Goal: Task Accomplishment & Management: Complete application form

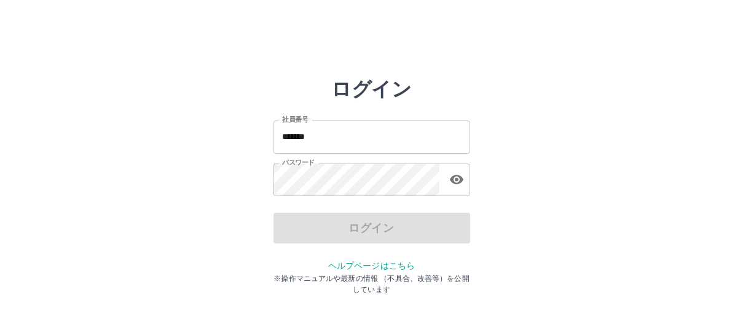
click at [352, 133] on input "*******" at bounding box center [371, 136] width 197 height 33
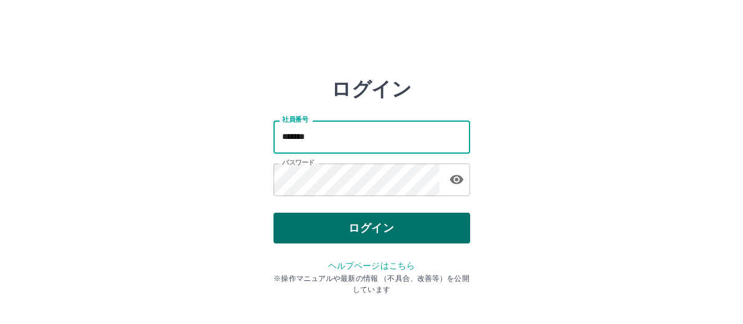
type input "*******"
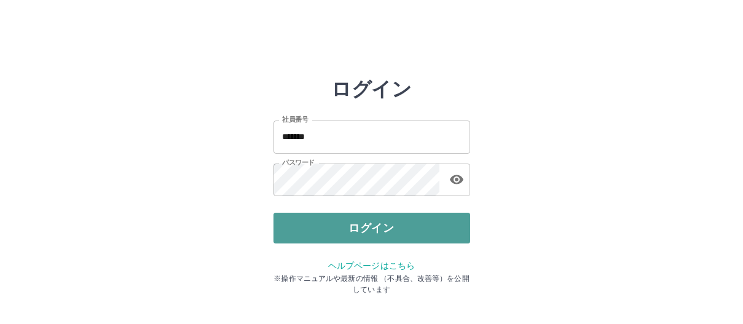
click at [358, 235] on button "ログイン" at bounding box center [371, 228] width 197 height 31
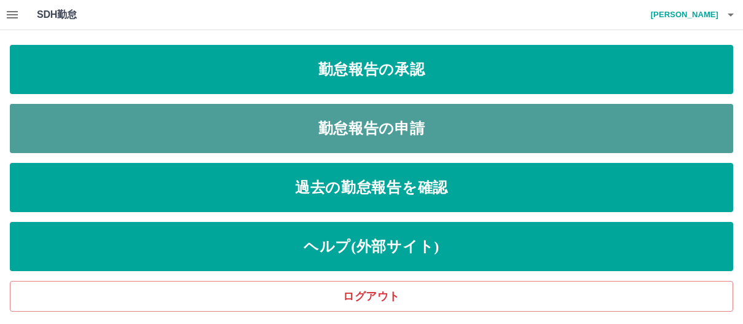
click at [383, 133] on link "勤怠報告の申請" at bounding box center [371, 128] width 723 height 49
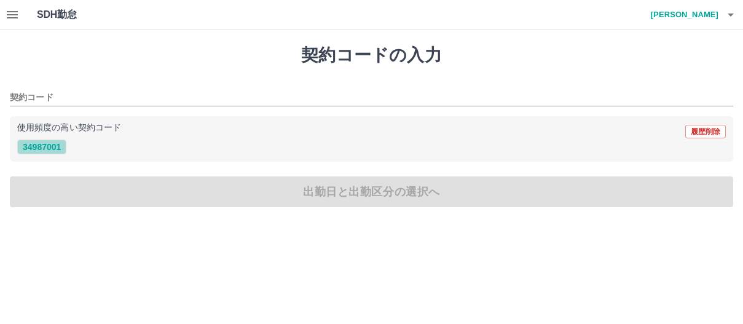
click at [52, 149] on button "34987001" at bounding box center [41, 147] width 49 height 15
type input "********"
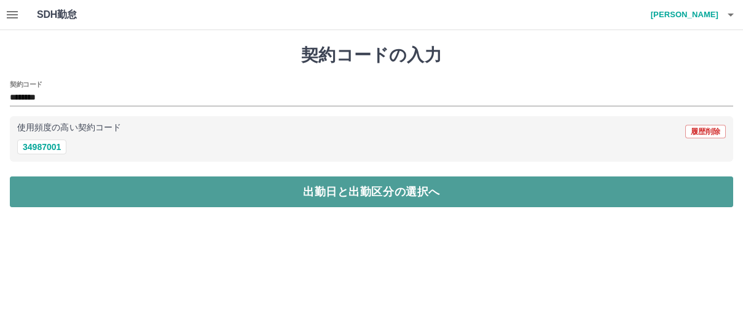
click at [66, 202] on button "出勤日と出勤区分の選択へ" at bounding box center [371, 191] width 723 height 31
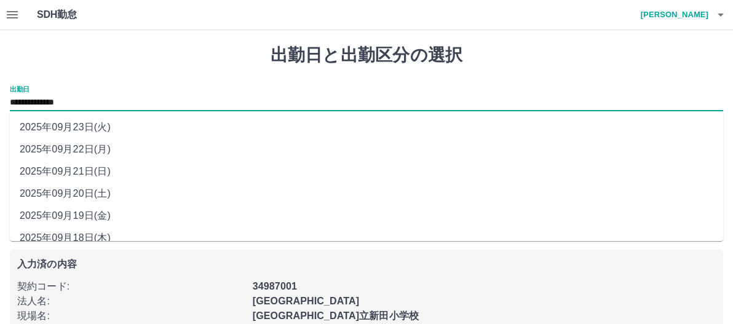
click at [70, 100] on input "**********" at bounding box center [366, 102] width 713 height 15
click at [92, 103] on input "**********" at bounding box center [366, 102] width 713 height 15
click at [135, 65] on h1 "出勤日と出勤区分の選択" at bounding box center [366, 55] width 713 height 21
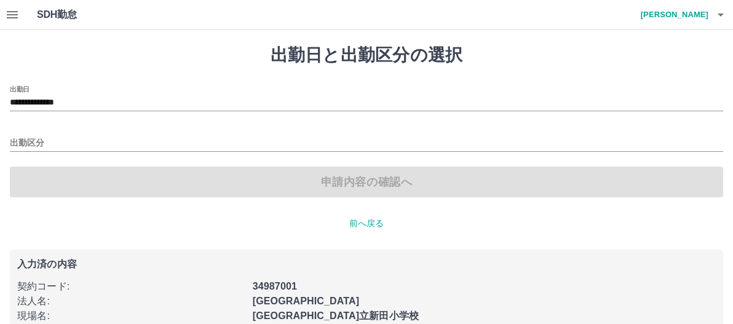
click at [51, 153] on div "**********" at bounding box center [366, 141] width 713 height 112
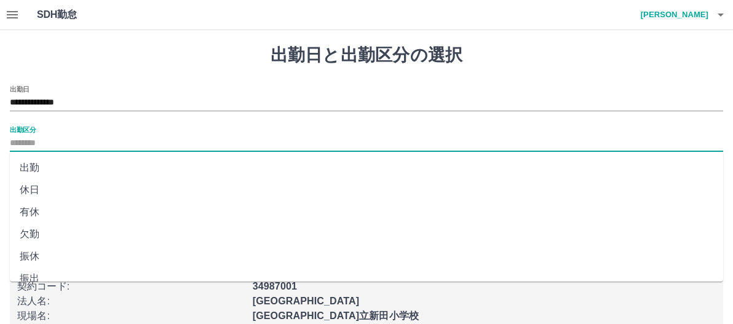
click at [50, 144] on input "出勤区分" at bounding box center [366, 143] width 713 height 15
click at [45, 167] on li "出勤" at bounding box center [366, 168] width 713 height 22
type input "**"
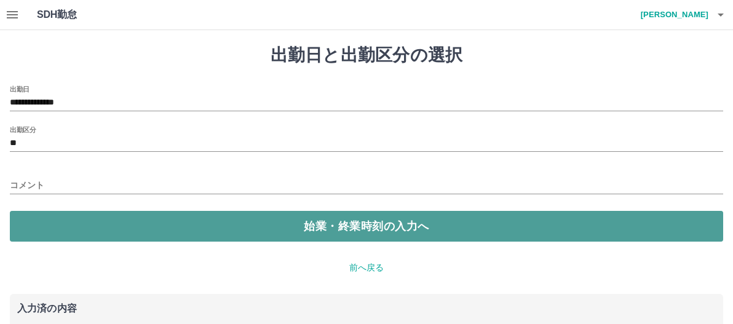
click at [167, 232] on button "始業・終業時刻の入力へ" at bounding box center [366, 226] width 713 height 31
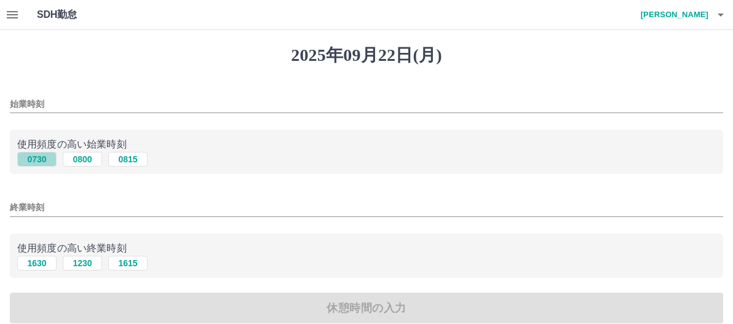
click at [31, 162] on button "0730" at bounding box center [36, 159] width 39 height 15
type input "****"
click at [39, 267] on button "1630" at bounding box center [36, 263] width 39 height 15
type input "****"
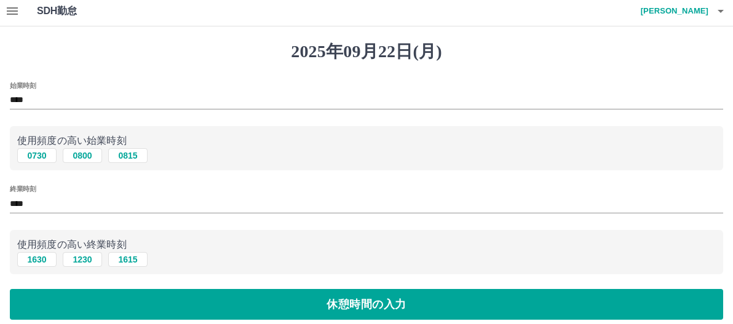
scroll to position [123, 0]
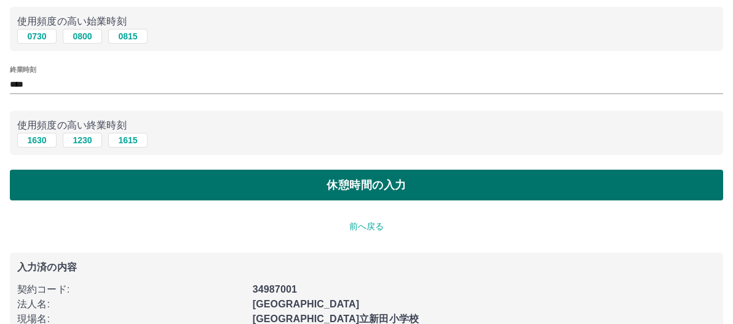
click at [191, 186] on button "休憩時間の入力" at bounding box center [366, 185] width 713 height 31
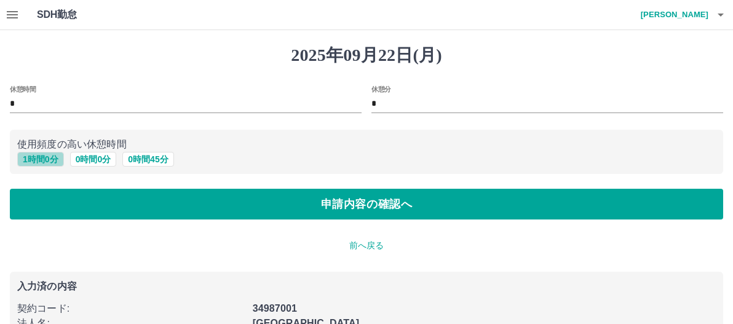
click at [51, 160] on button "1 時間 0 分" at bounding box center [40, 159] width 47 height 15
type input "*"
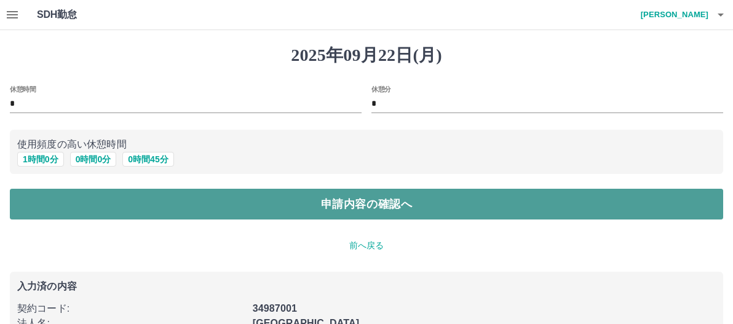
click at [140, 208] on button "申請内容の確認へ" at bounding box center [366, 204] width 713 height 31
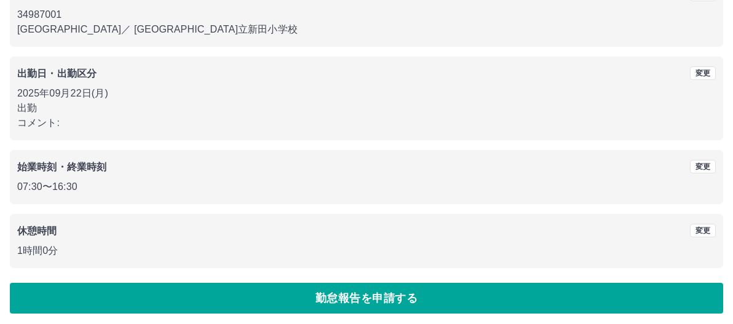
scroll to position [136, 0]
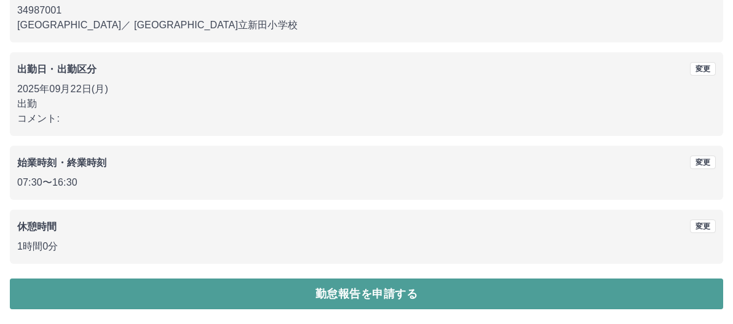
click at [165, 292] on button "勤怠報告を申請する" at bounding box center [366, 293] width 713 height 31
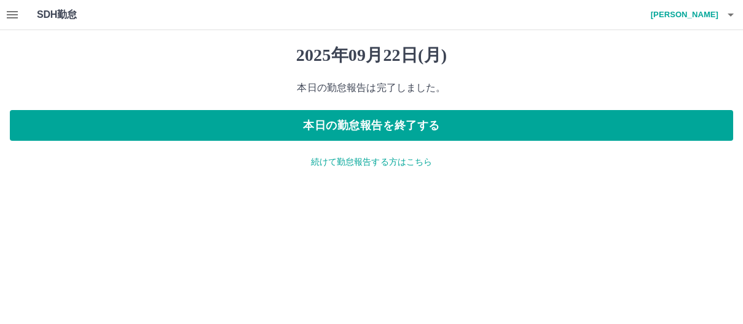
click at [347, 163] on p "続けて勤怠報告する方はこちら" at bounding box center [371, 161] width 723 height 13
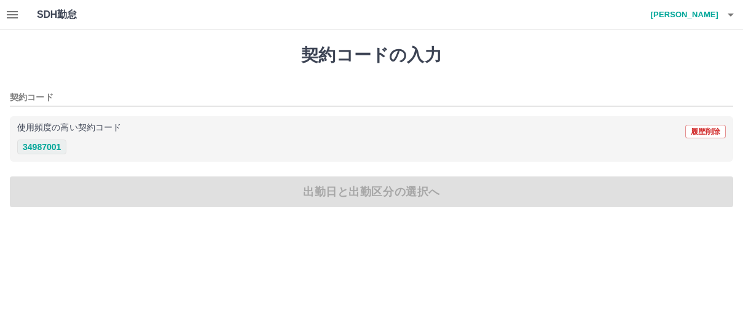
click at [42, 149] on button "34987001" at bounding box center [41, 147] width 49 height 15
type input "********"
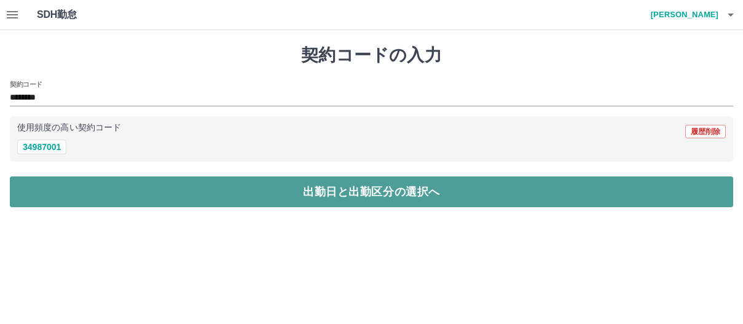
click at [76, 195] on button "出勤日と出勤区分の選択へ" at bounding box center [371, 191] width 723 height 31
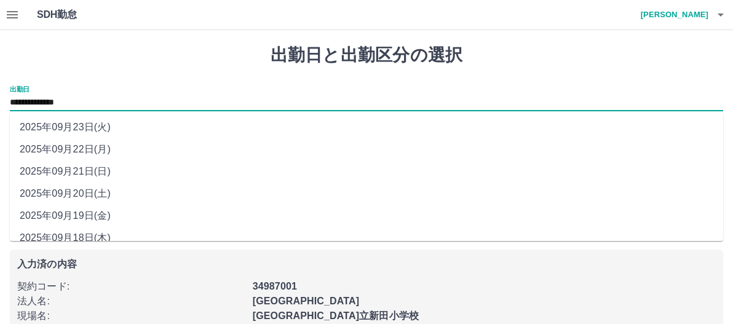
click at [103, 108] on input "**********" at bounding box center [366, 102] width 713 height 15
click at [79, 174] on li "2025年09月21日(日)" at bounding box center [366, 171] width 713 height 22
type input "**********"
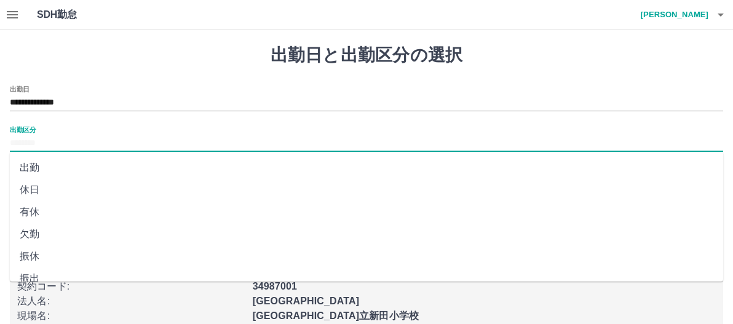
click at [58, 140] on input "出勤区分" at bounding box center [366, 143] width 713 height 15
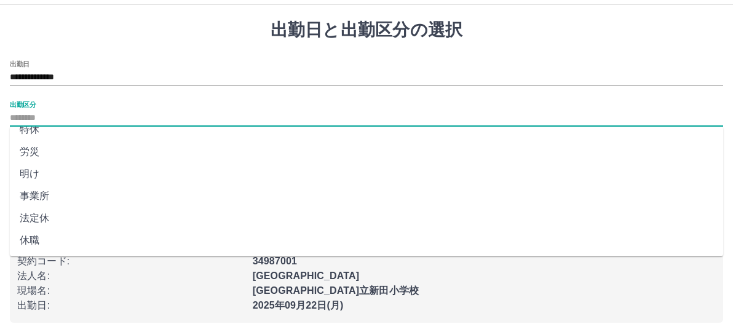
scroll to position [39, 0]
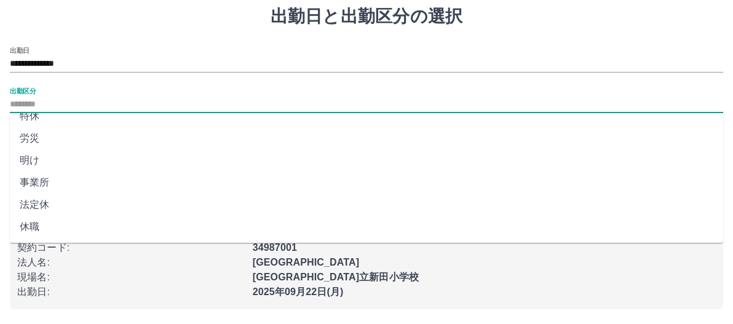
click at [65, 202] on li "法定休" at bounding box center [366, 205] width 713 height 22
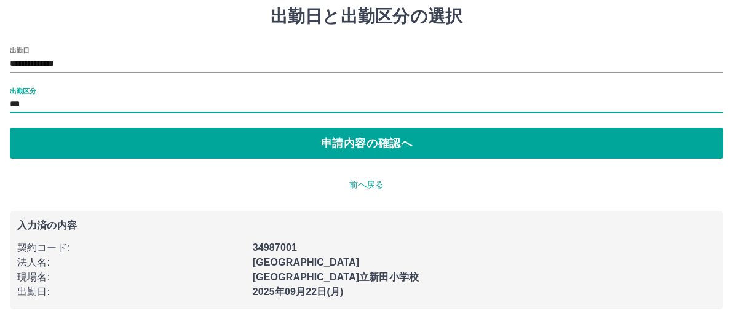
type input "***"
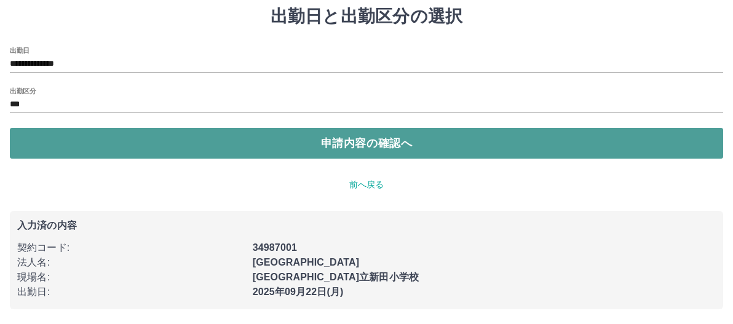
click at [121, 157] on button "申請内容の確認へ" at bounding box center [366, 143] width 713 height 31
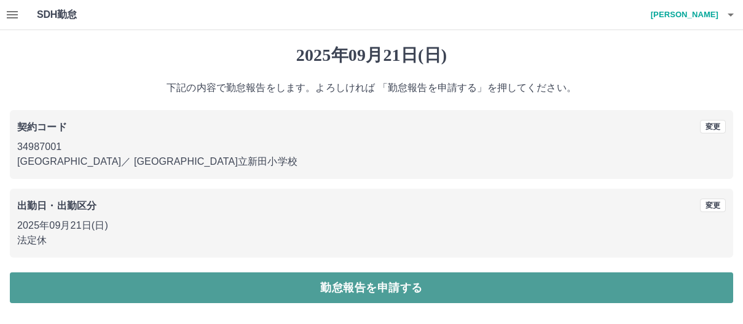
click at [259, 292] on button "勤怠報告を申請する" at bounding box center [371, 287] width 723 height 31
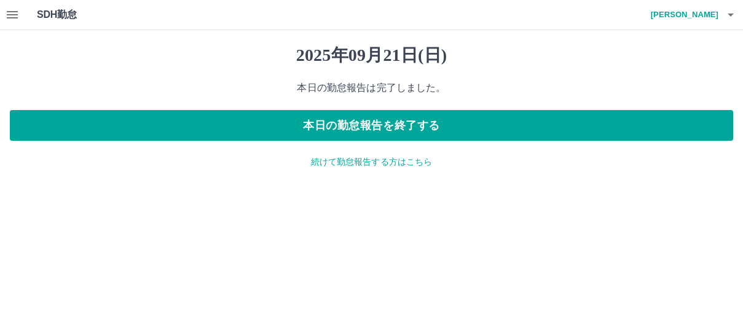
click at [386, 162] on p "続けて勤怠報告する方はこちら" at bounding box center [371, 161] width 723 height 13
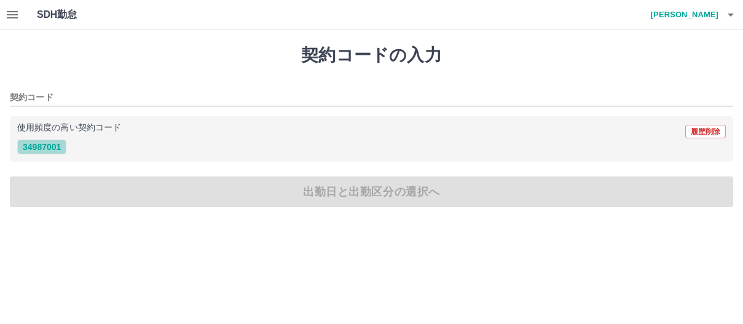
click at [45, 152] on button "34987001" at bounding box center [41, 147] width 49 height 15
type input "********"
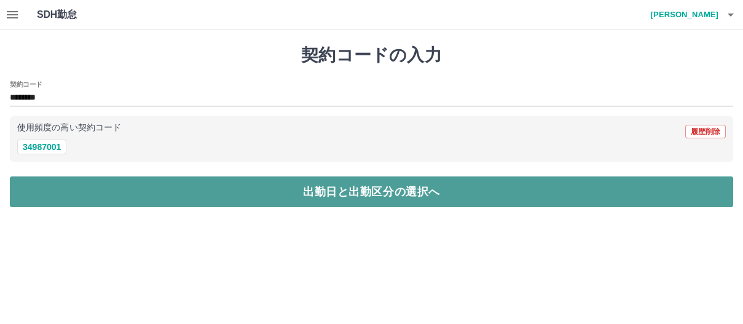
click at [51, 182] on button "出勤日と出勤区分の選択へ" at bounding box center [371, 191] width 723 height 31
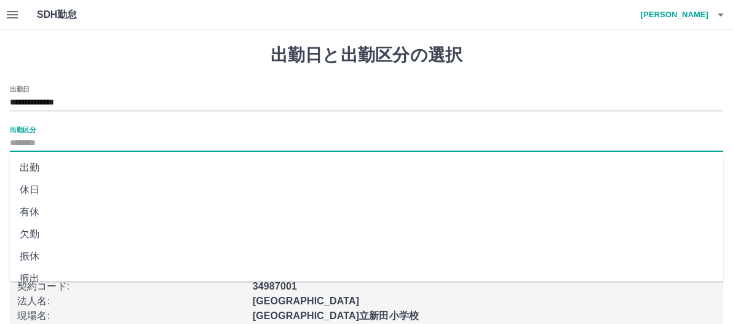
click at [17, 139] on input "出勤区分" at bounding box center [366, 143] width 713 height 15
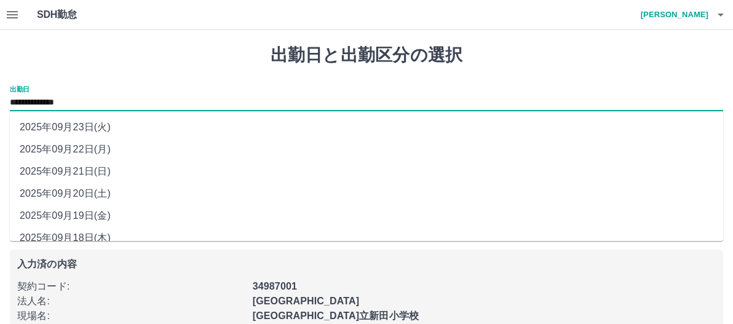
click at [98, 107] on input "**********" at bounding box center [366, 102] width 713 height 15
click at [93, 198] on li "2025年09月20日(土)" at bounding box center [366, 194] width 713 height 22
type input "**********"
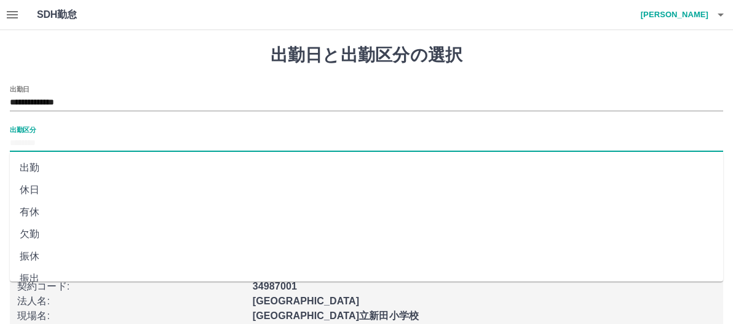
click at [60, 141] on input "出勤区分" at bounding box center [366, 143] width 713 height 15
click at [52, 192] on li "休日" at bounding box center [366, 190] width 713 height 22
type input "**"
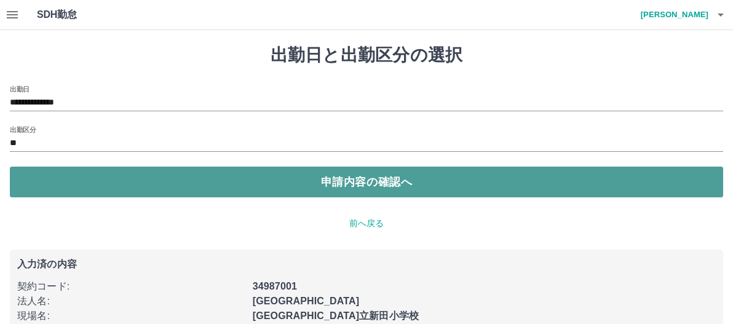
click at [72, 188] on button "申請内容の確認へ" at bounding box center [366, 182] width 713 height 31
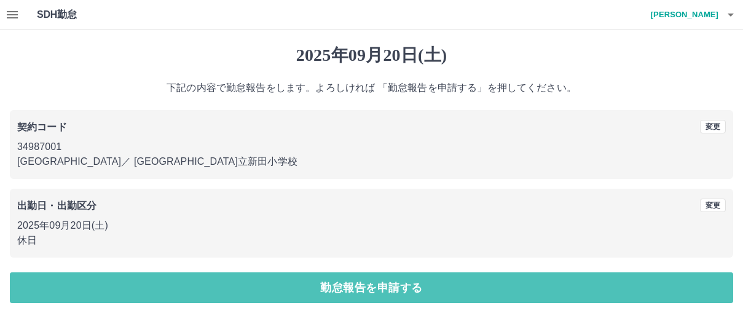
click at [93, 286] on button "勤怠報告を申請する" at bounding box center [371, 287] width 723 height 31
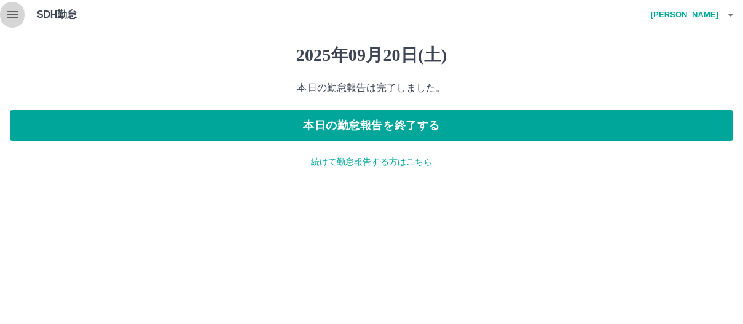
click at [6, 15] on icon "button" at bounding box center [12, 14] width 15 height 15
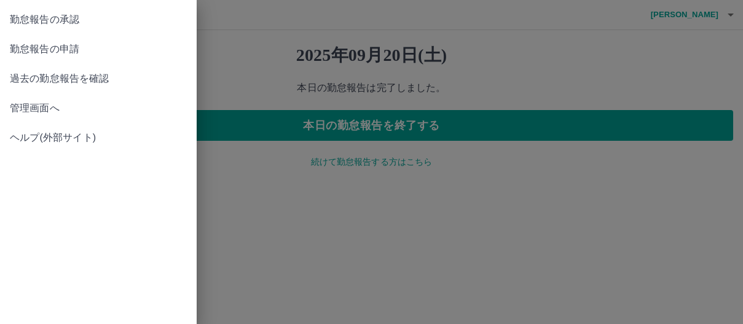
click at [69, 13] on span "勤怠報告の承認" at bounding box center [98, 19] width 177 height 15
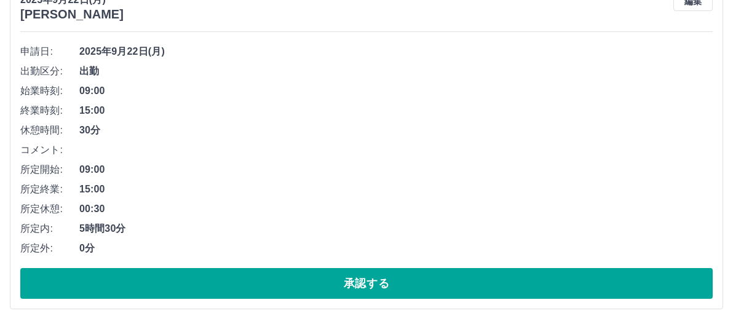
scroll to position [184, 0]
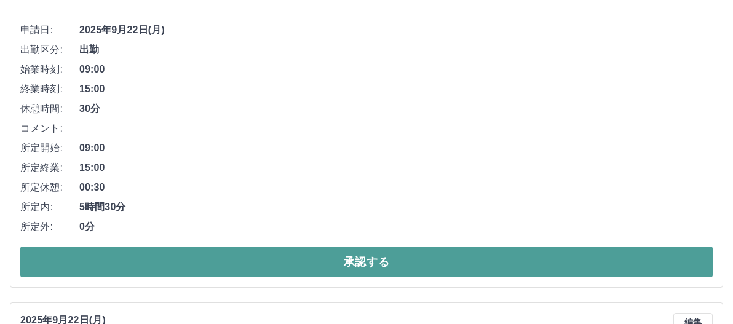
click at [264, 266] on button "承認する" at bounding box center [366, 261] width 692 height 31
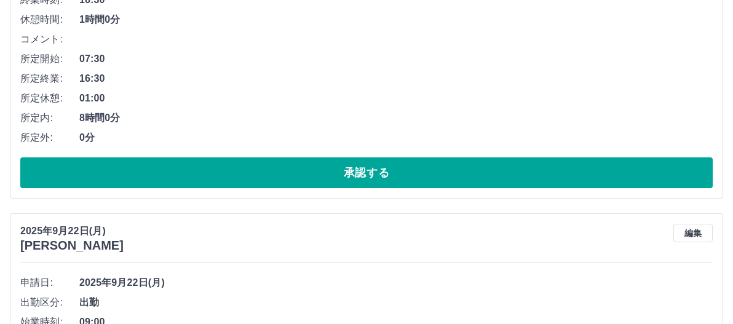
scroll to position [307, 0]
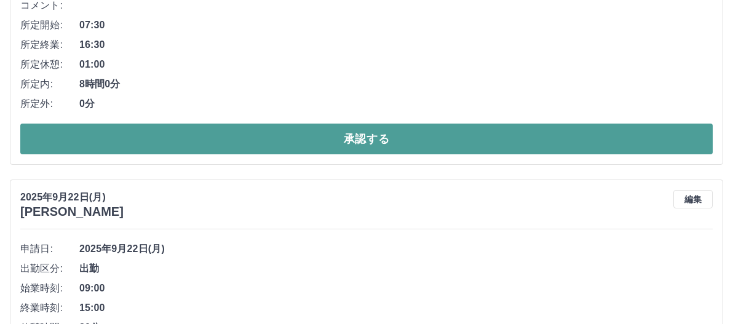
click at [302, 144] on button "承認する" at bounding box center [366, 139] width 692 height 31
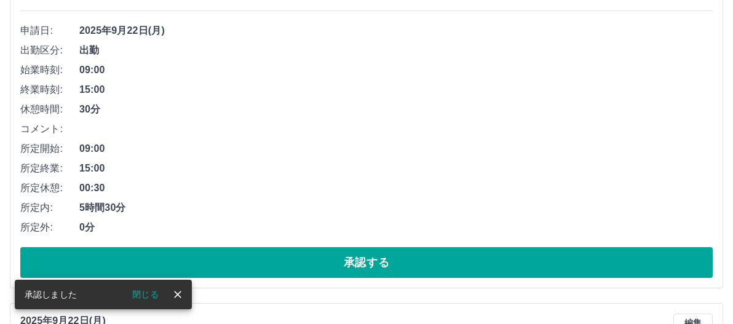
scroll to position [184, 0]
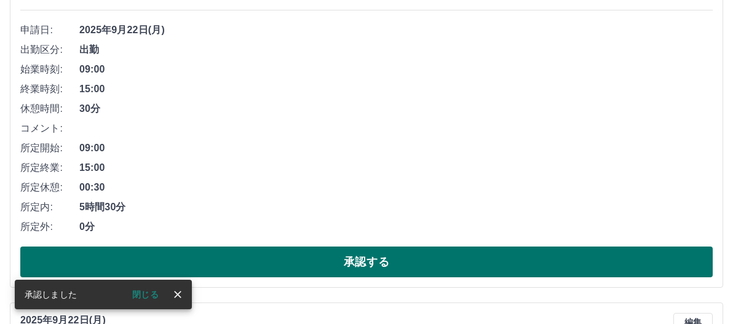
click at [278, 273] on button "承認する" at bounding box center [366, 261] width 692 height 31
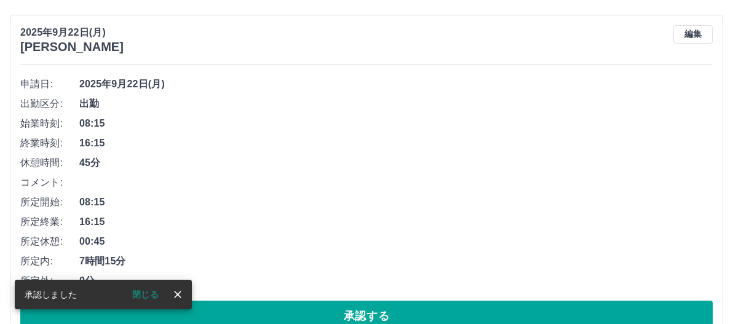
scroll to position [369, 0]
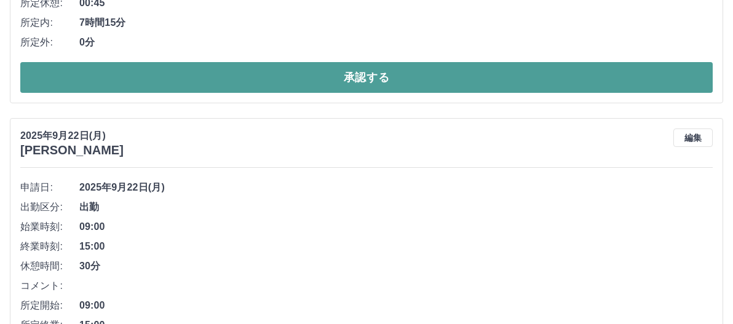
click at [305, 88] on button "承認する" at bounding box center [366, 77] width 692 height 31
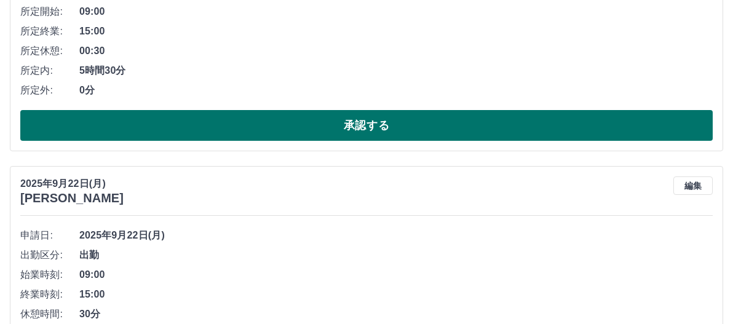
scroll to position [334, 0]
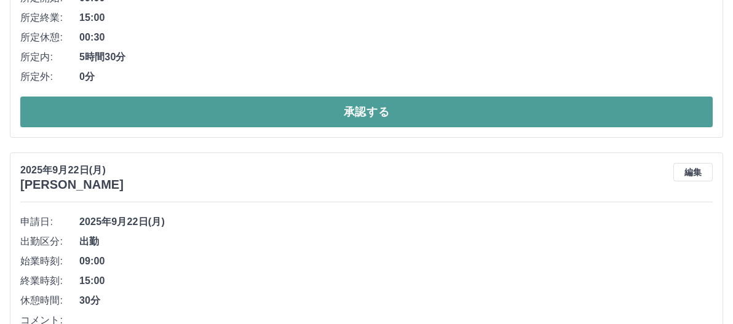
click at [282, 120] on button "承認する" at bounding box center [366, 111] width 692 height 31
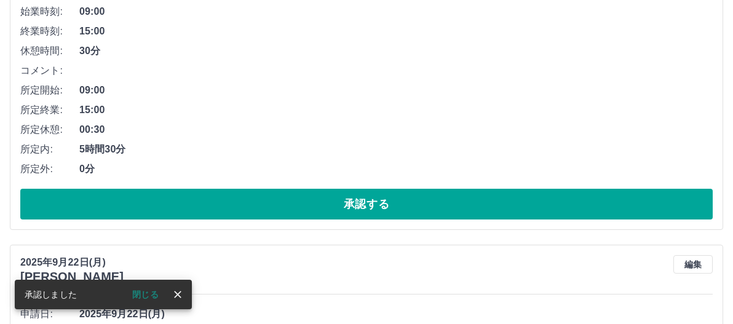
scroll to position [246, 0]
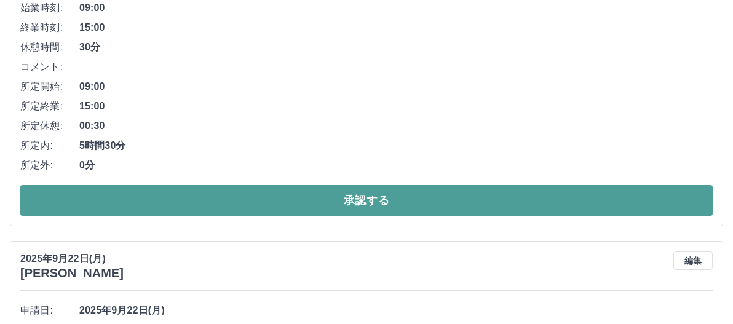
click at [258, 201] on button "承認する" at bounding box center [366, 200] width 692 height 31
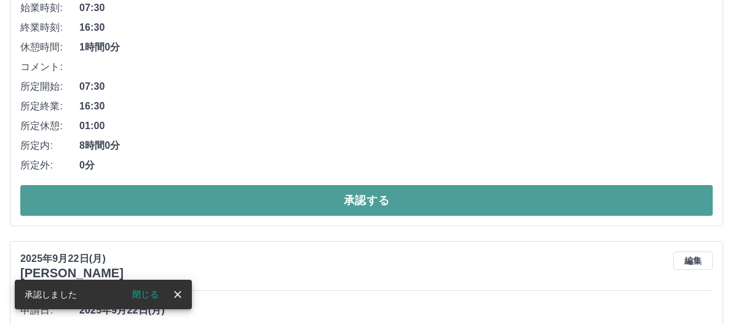
click at [258, 206] on button "承認する" at bounding box center [366, 200] width 692 height 31
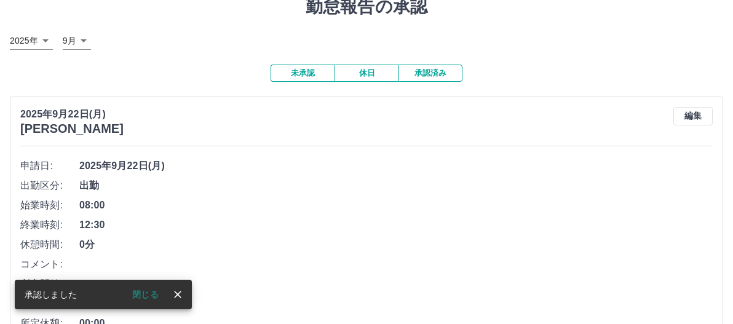
scroll to position [184, 0]
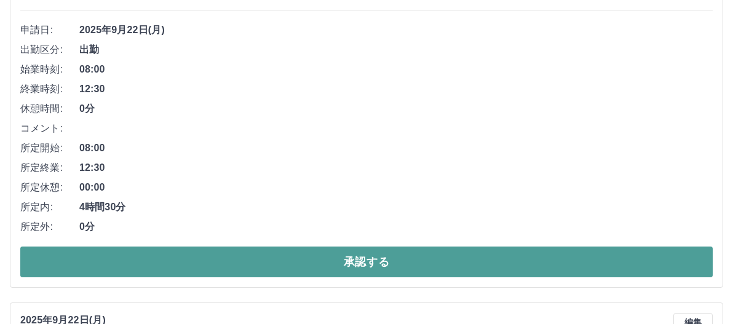
click at [254, 270] on button "承認する" at bounding box center [366, 261] width 692 height 31
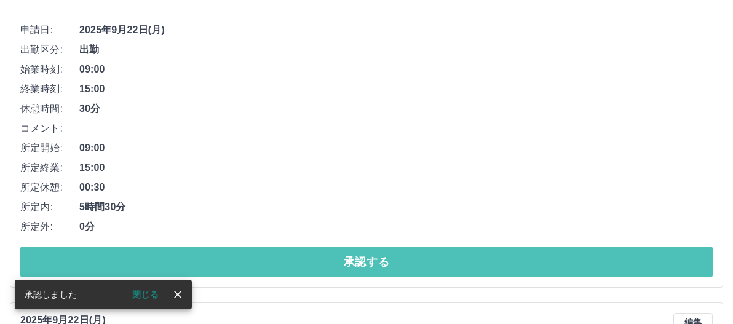
click at [254, 267] on button "承認する" at bounding box center [366, 261] width 692 height 31
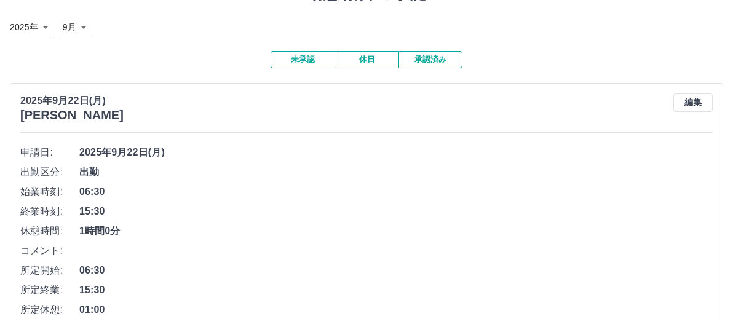
scroll to position [246, 0]
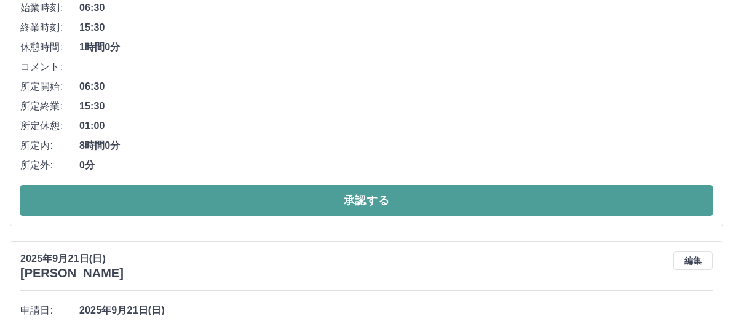
click at [196, 199] on button "承認する" at bounding box center [366, 200] width 692 height 31
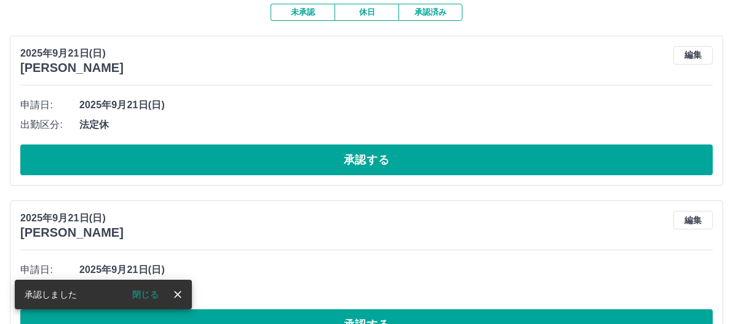
scroll to position [123, 0]
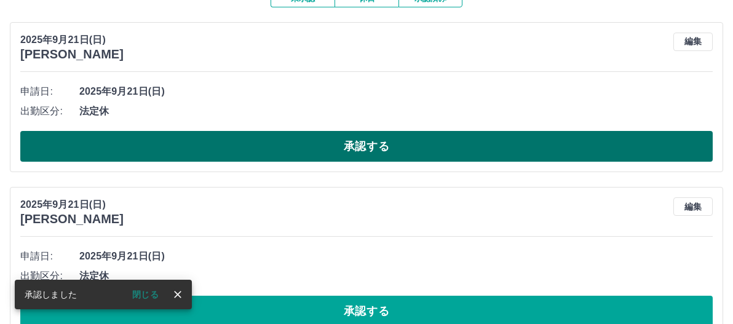
click at [229, 146] on button "承認する" at bounding box center [366, 146] width 692 height 31
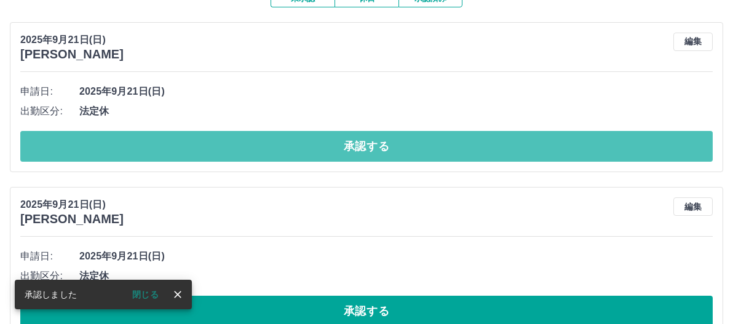
click at [229, 146] on button "承認する" at bounding box center [366, 146] width 692 height 31
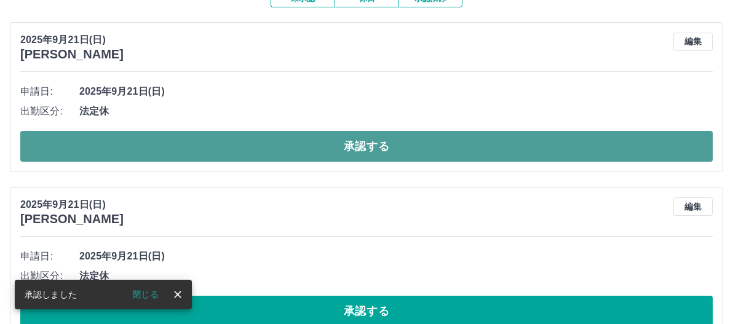
click at [229, 146] on button "承認する" at bounding box center [366, 146] width 692 height 31
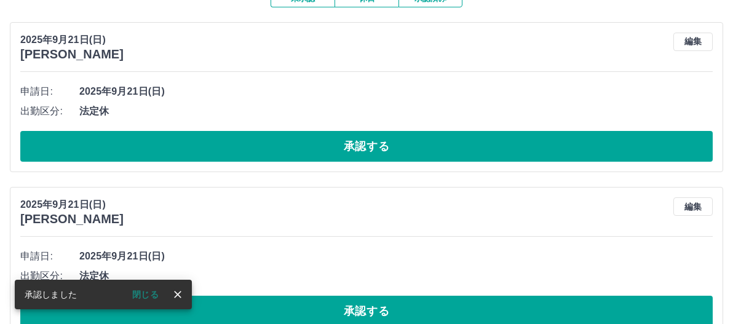
click at [229, 146] on button "承認する" at bounding box center [366, 146] width 692 height 31
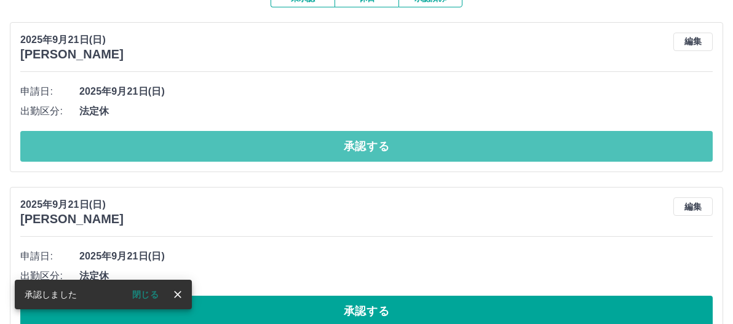
click at [229, 146] on button "承認する" at bounding box center [366, 146] width 692 height 31
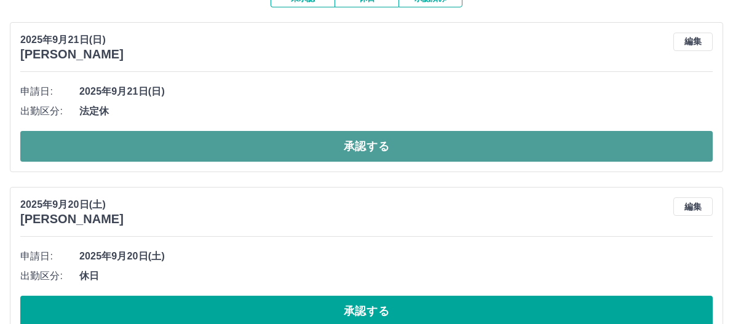
click at [229, 146] on button "承認する" at bounding box center [366, 146] width 692 height 31
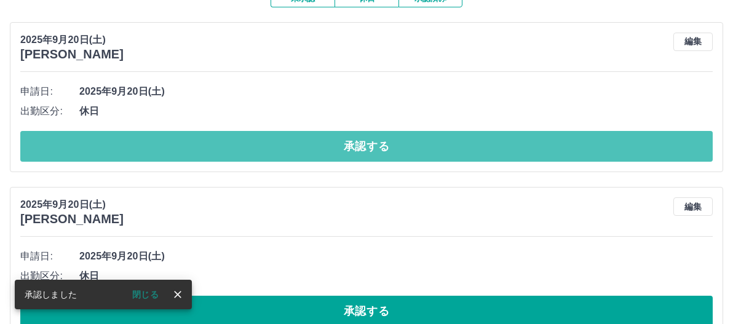
click at [229, 145] on button "承認する" at bounding box center [366, 146] width 692 height 31
click at [224, 147] on button "承認する" at bounding box center [366, 146] width 692 height 31
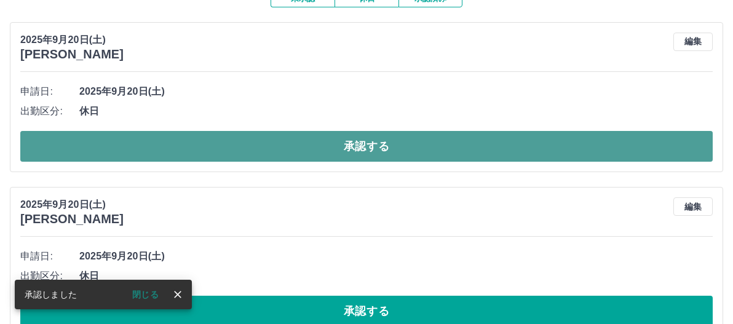
click at [224, 147] on button "承認する" at bounding box center [366, 146] width 692 height 31
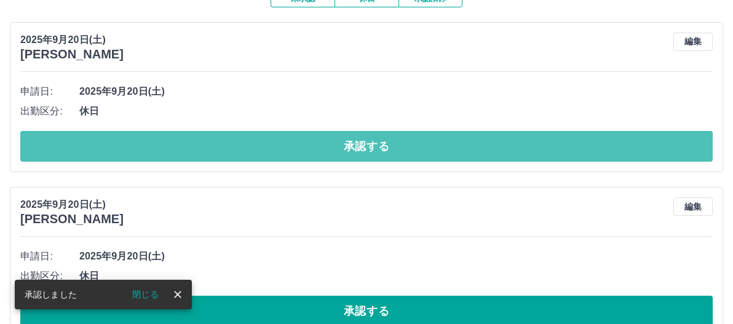
click at [224, 147] on button "承認する" at bounding box center [366, 146] width 692 height 31
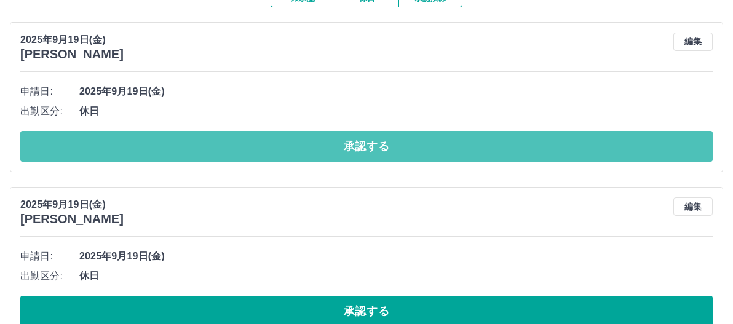
click at [224, 147] on button "承認する" at bounding box center [366, 146] width 692 height 31
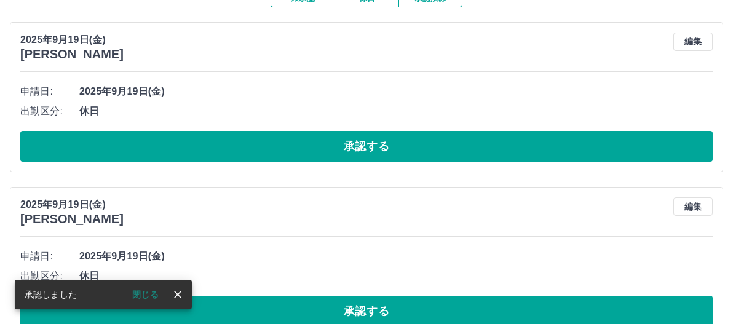
click at [224, 147] on button "承認する" at bounding box center [366, 146] width 692 height 31
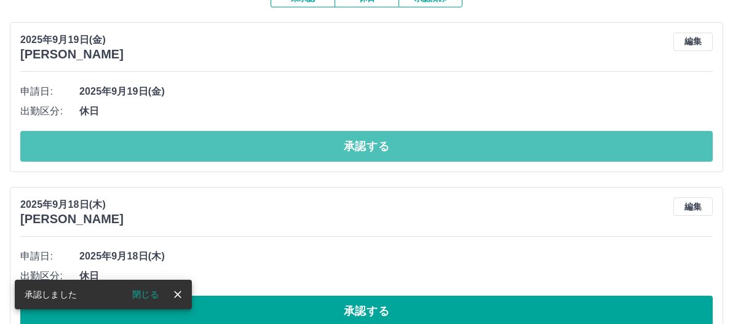
click at [224, 147] on button "承認する" at bounding box center [366, 146] width 692 height 31
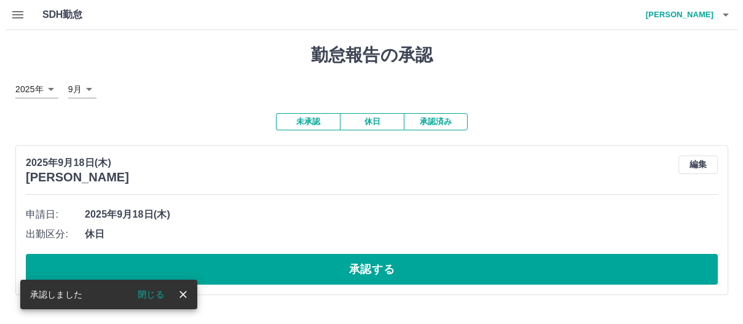
scroll to position [0, 0]
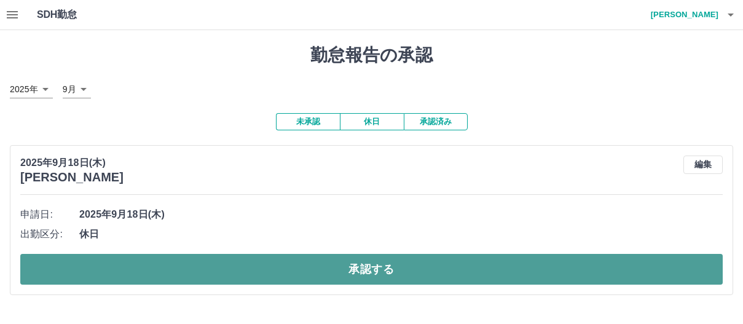
click at [234, 274] on button "承認する" at bounding box center [371, 269] width 702 height 31
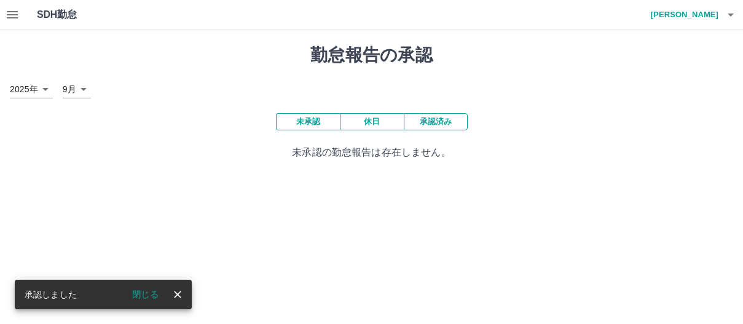
click at [733, 14] on icon "button" at bounding box center [731, 15] width 6 height 3
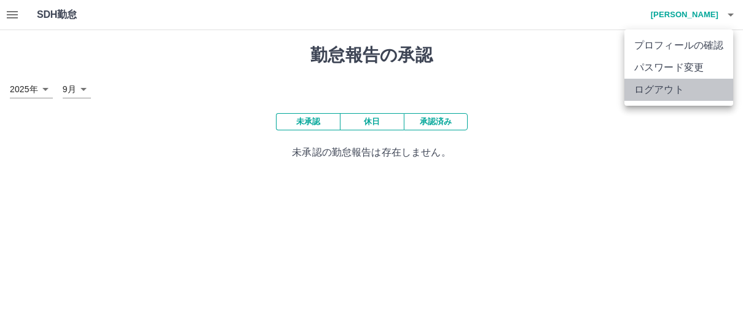
click at [701, 96] on li "ログアウト" at bounding box center [678, 90] width 109 height 22
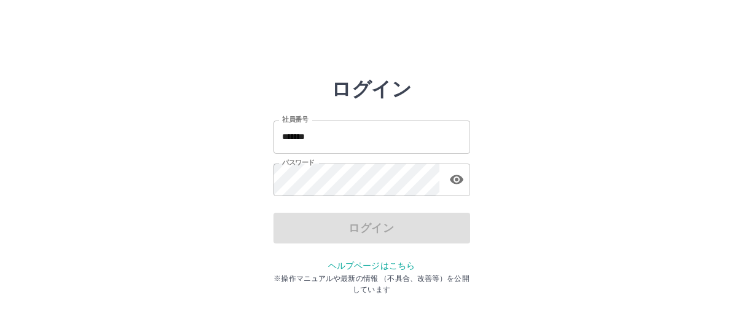
click at [328, 136] on input "*******" at bounding box center [371, 136] width 197 height 33
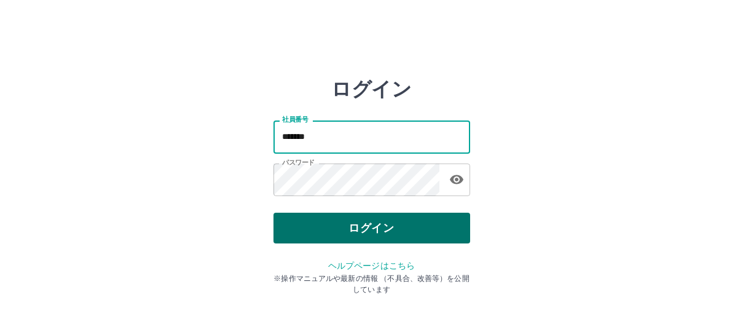
type input "*******"
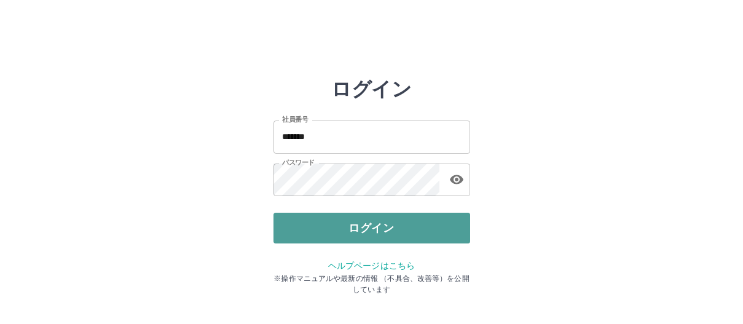
click at [342, 227] on button "ログイン" at bounding box center [371, 228] width 197 height 31
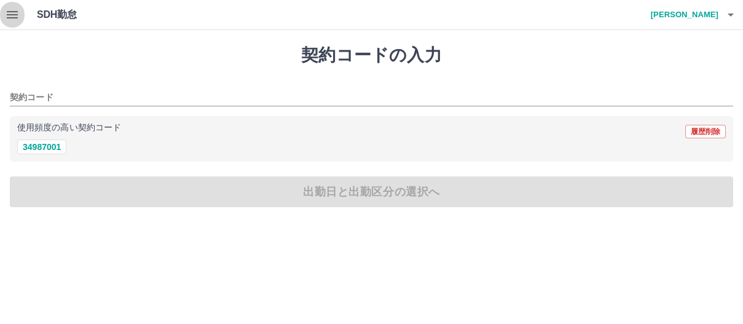
click at [12, 18] on icon "button" at bounding box center [12, 14] width 11 height 7
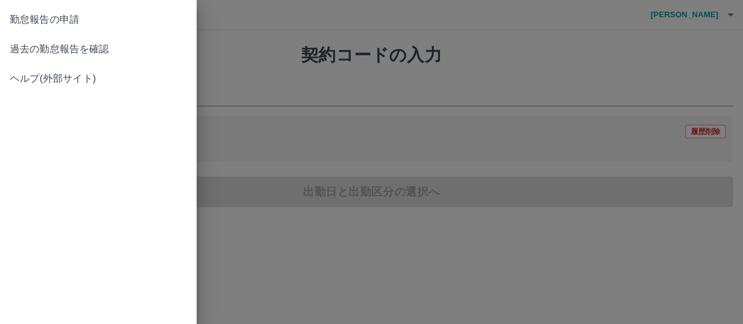
click at [24, 57] on link "過去の勤怠報告を確認" at bounding box center [98, 48] width 197 height 29
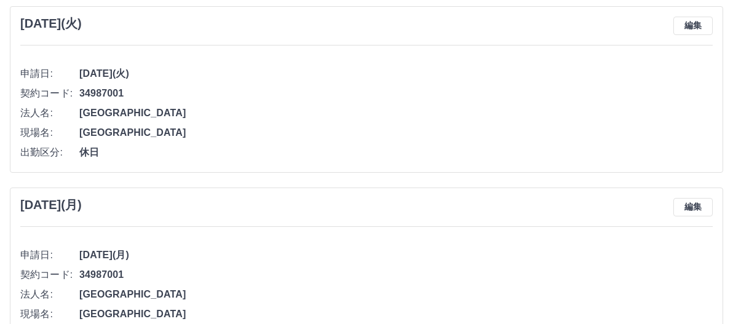
scroll to position [4368, 0]
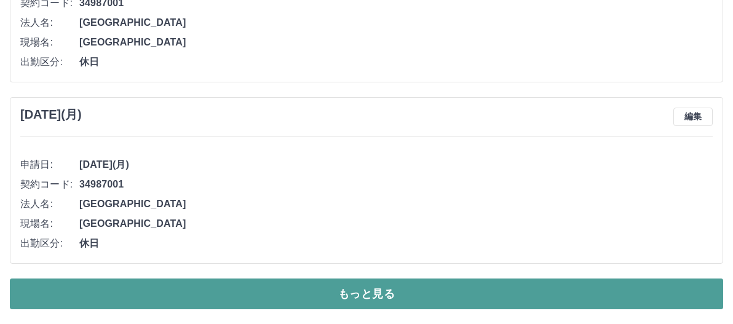
click at [409, 299] on button "もっと見る" at bounding box center [366, 293] width 713 height 31
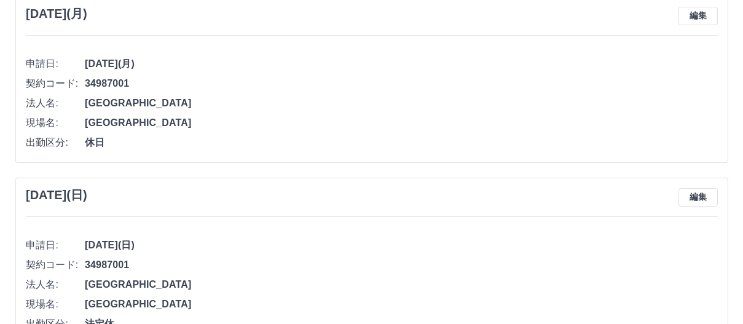
scroll to position [0, 0]
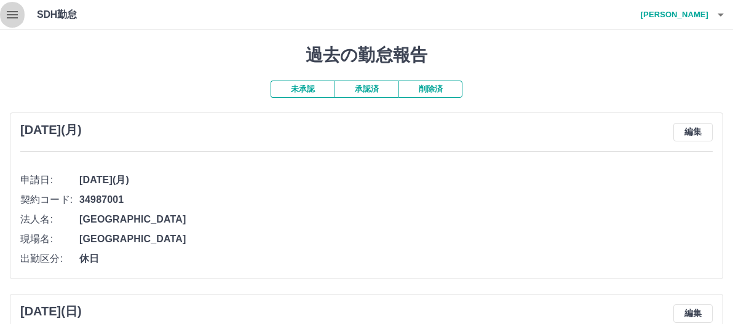
click at [12, 14] on icon "button" at bounding box center [12, 14] width 11 height 7
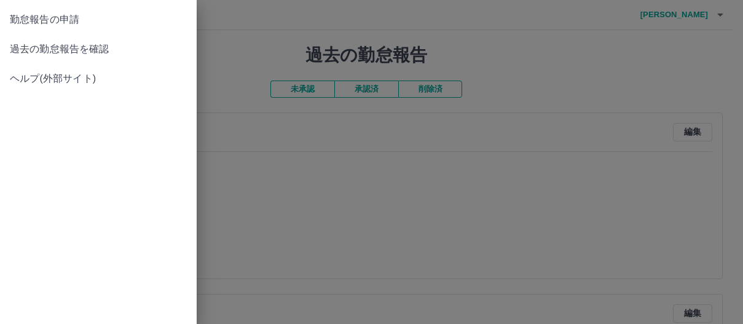
click at [450, 227] on div at bounding box center [371, 162] width 743 height 324
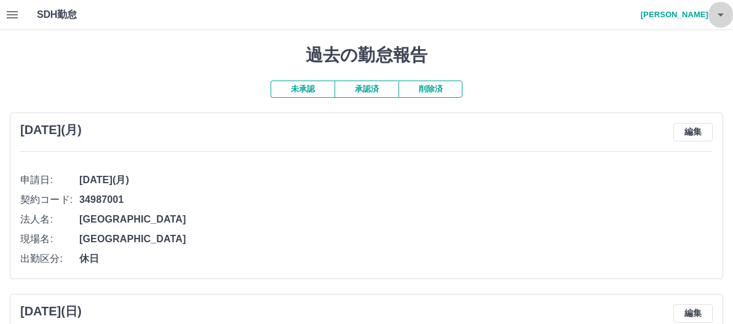
click at [723, 22] on button "button" at bounding box center [720, 14] width 25 height 29
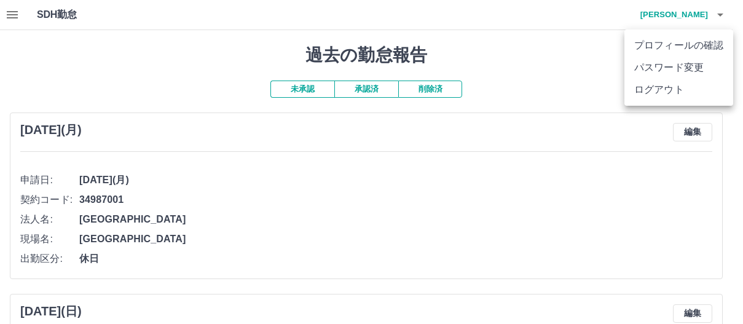
drag, startPoint x: 433, startPoint y: 189, endPoint x: 393, endPoint y: 171, distance: 43.7
click at [433, 188] on div at bounding box center [371, 162] width 743 height 324
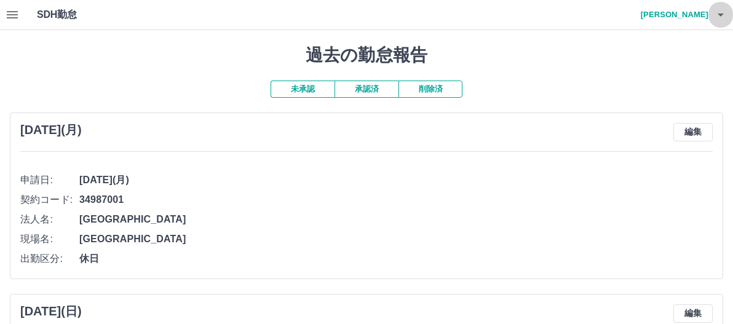
click at [715, 20] on icon "button" at bounding box center [720, 14] width 15 height 15
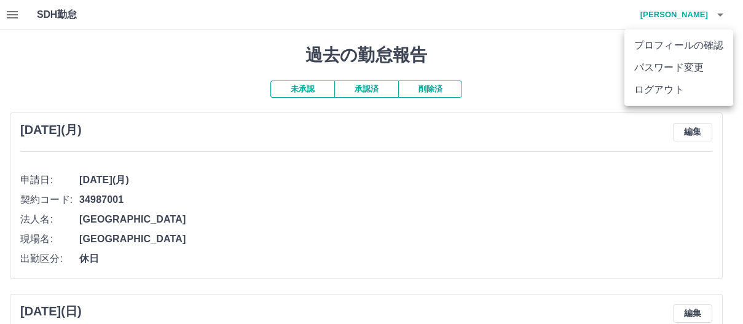
click at [547, 127] on div at bounding box center [371, 162] width 743 height 324
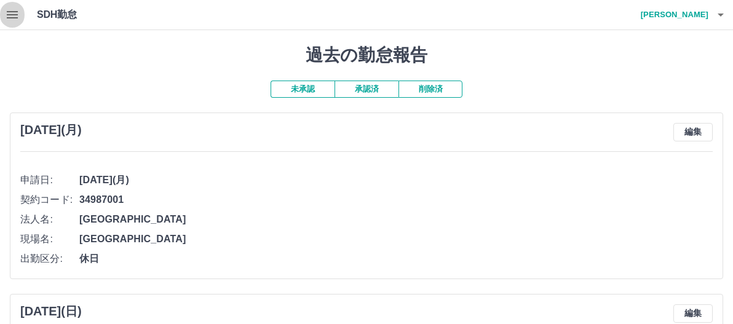
click at [14, 14] on icon "button" at bounding box center [12, 14] width 11 height 7
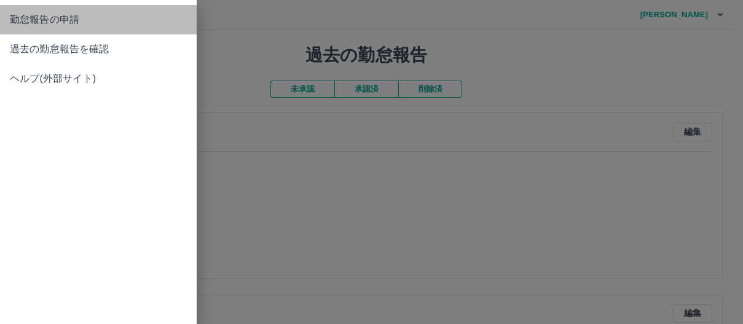
click at [42, 20] on span "勤怠報告の申請" at bounding box center [98, 19] width 177 height 15
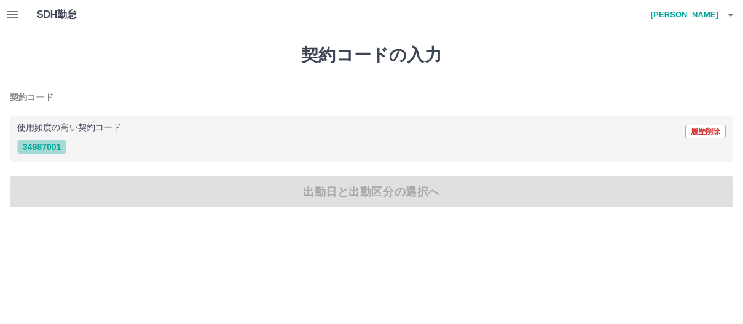
click at [47, 146] on button "34987001" at bounding box center [41, 147] width 49 height 15
type input "********"
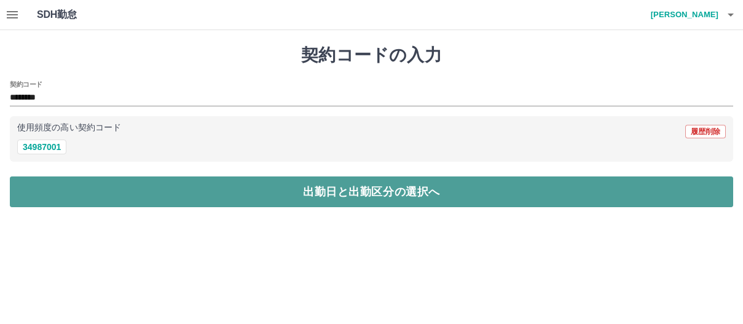
click at [52, 189] on button "出勤日と出勤区分の選択へ" at bounding box center [371, 191] width 723 height 31
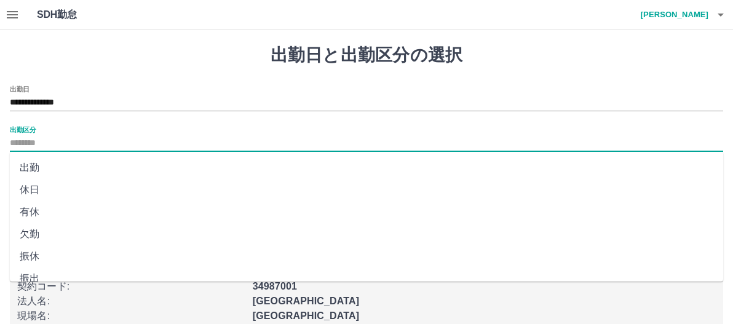
click at [42, 145] on input "出勤区分" at bounding box center [366, 143] width 713 height 15
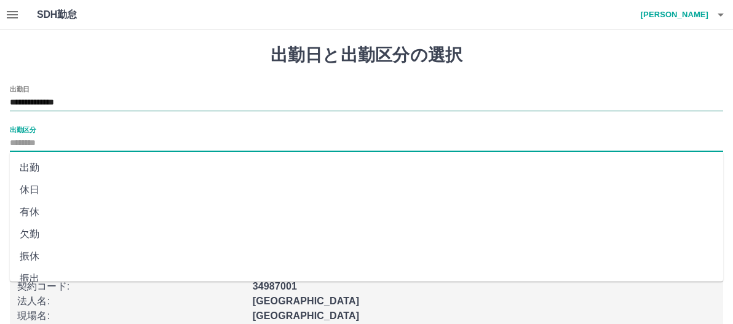
drag, startPoint x: 119, startPoint y: 111, endPoint x: 105, endPoint y: 103, distance: 15.4
click at [119, 110] on div "**********" at bounding box center [366, 103] width 713 height 16
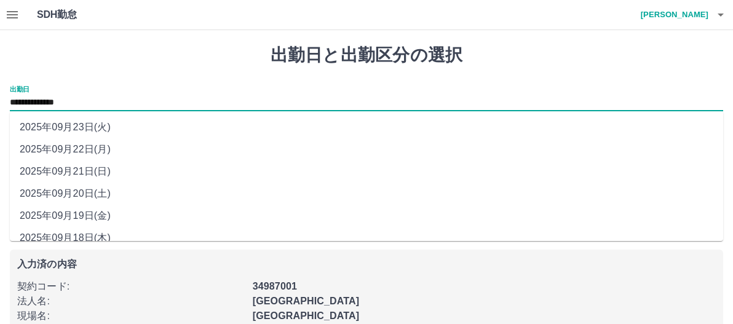
click at [105, 103] on input "**********" at bounding box center [366, 102] width 713 height 15
click at [93, 214] on li "2025年09月19日(金)" at bounding box center [366, 216] width 713 height 22
type input "**********"
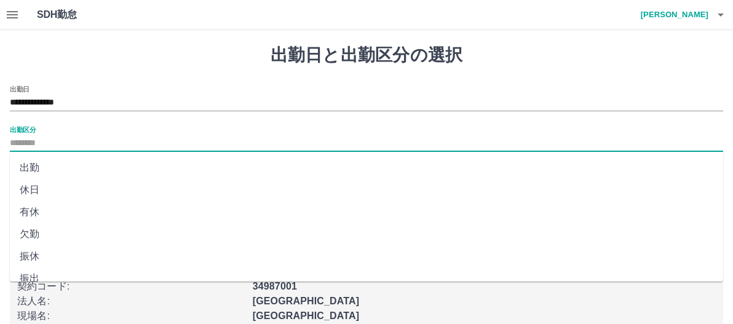
click at [52, 140] on input "出勤区分" at bounding box center [366, 143] width 713 height 15
click at [48, 194] on li "休日" at bounding box center [366, 190] width 713 height 22
type input "**"
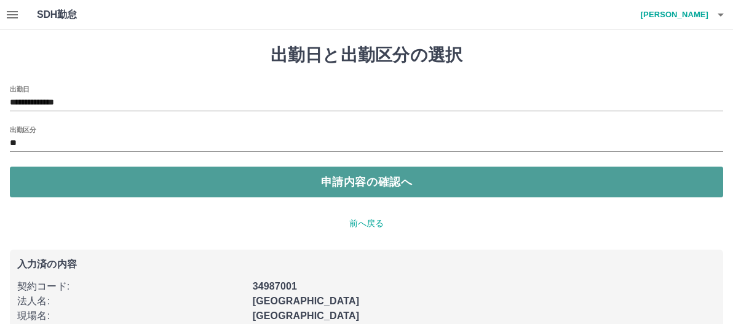
click at [114, 191] on button "申請内容の確認へ" at bounding box center [366, 182] width 713 height 31
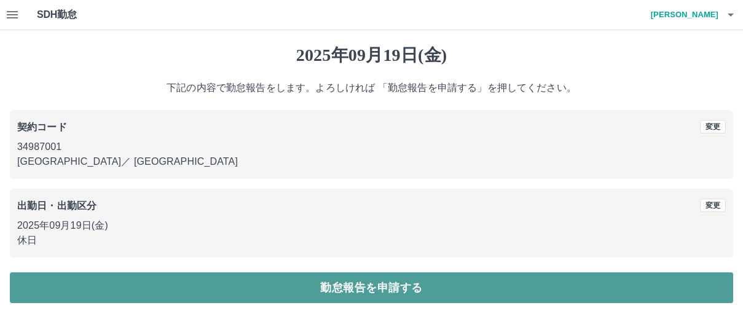
click at [138, 297] on button "勤怠報告を申請する" at bounding box center [371, 287] width 723 height 31
